Goal: Use online tool/utility: Utilize a website feature to perform a specific function

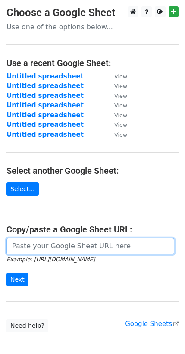
click at [25, 247] on input "url" at bounding box center [90, 246] width 168 height 16
paste input "https://docs.google.com/spreadsheets/d/1zEVGYQy9fg7eLhHu8Obw7tdvIxvTt0qCmEXG9aX…"
type input "https://docs.google.com/spreadsheets/d/1zEVGYQy9fg7eLhHu8Obw7tdvIxvTt0qCmEXG9aX…"
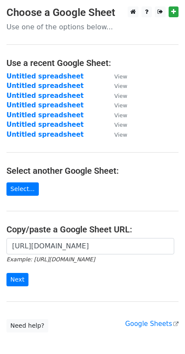
click at [14, 271] on form "https://docs.google.com/spreadsheets/d/1zEVGYQy9fg7eLhHu8Obw7tdvIxvTt0qCmEXG9aX…" at bounding box center [92, 262] width 172 height 48
click at [14, 274] on input "Next" at bounding box center [17, 279] width 22 height 13
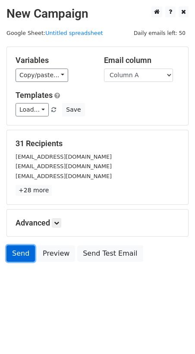
click at [27, 258] on link "Send" at bounding box center [20, 253] width 28 height 16
